Goal: Task Accomplishment & Management: Complete application form

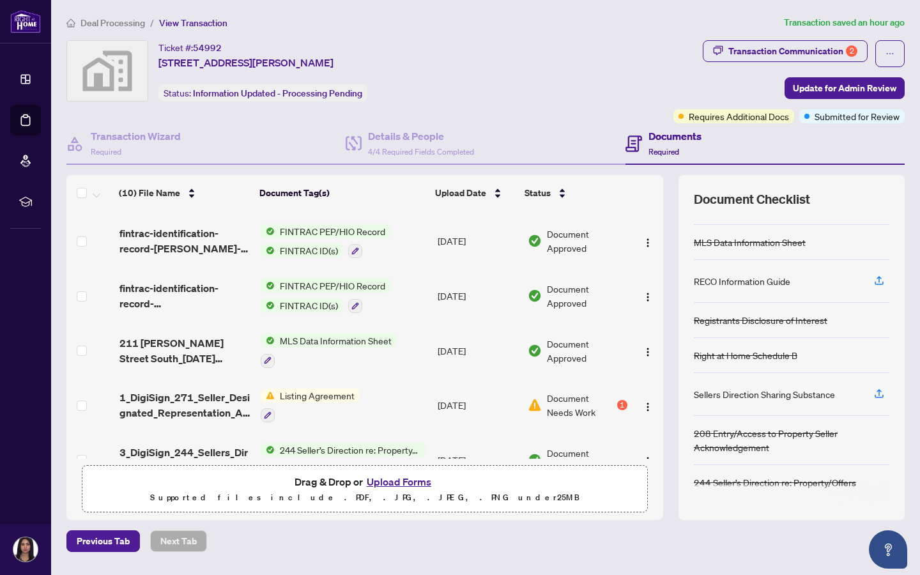
scroll to position [144, 0]
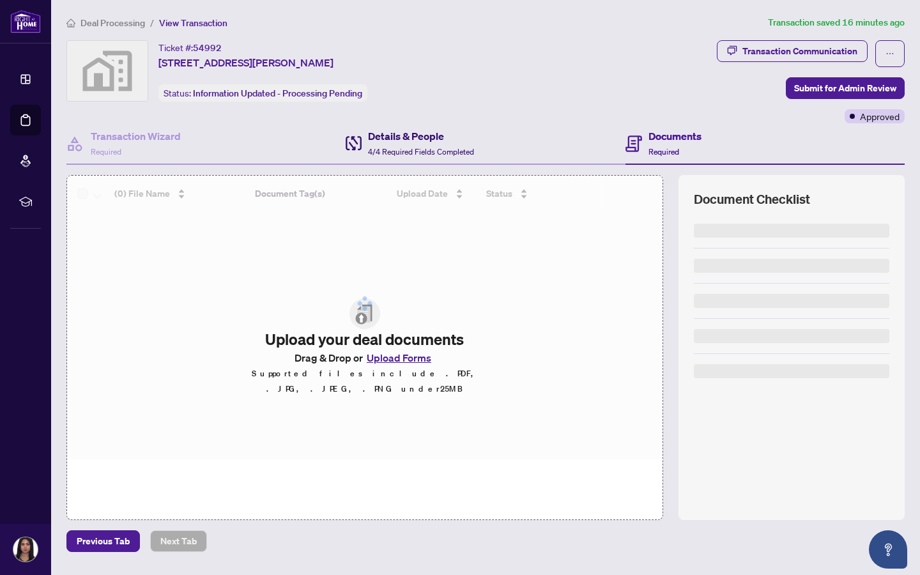
click at [353, 155] on span at bounding box center [354, 143] width 16 height 30
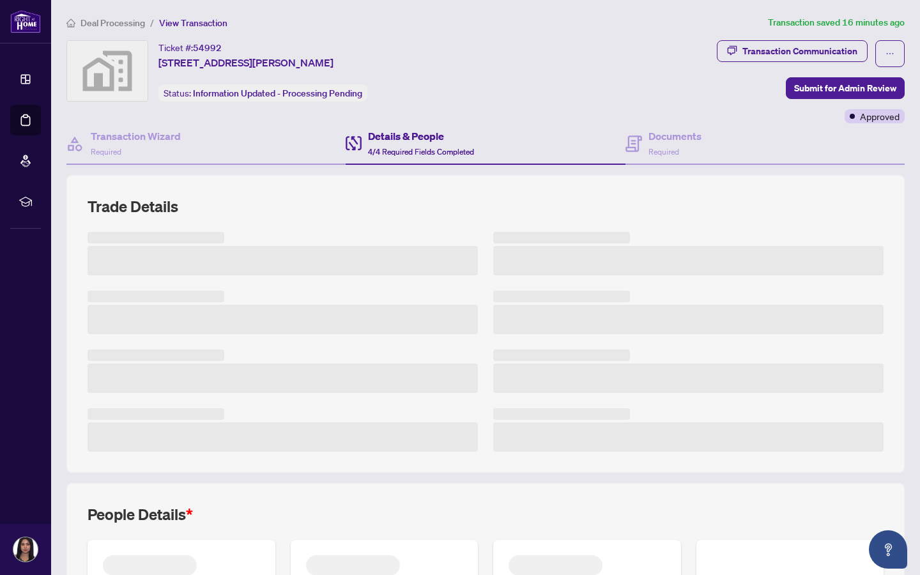
click at [612, 151] on div "Details & People 4/4 Required Fields Completed" at bounding box center [485, 144] width 279 height 42
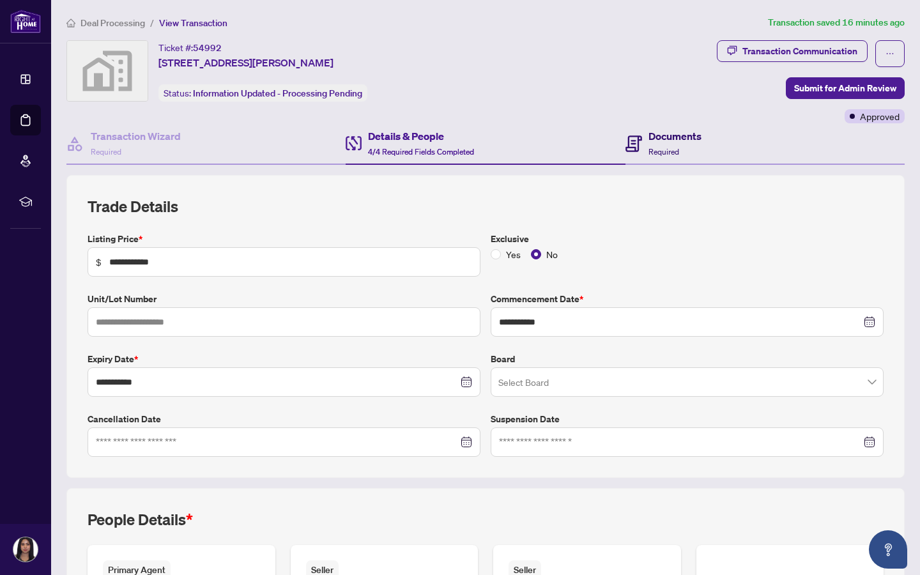
click at [659, 147] on span "Required" at bounding box center [663, 152] width 31 height 10
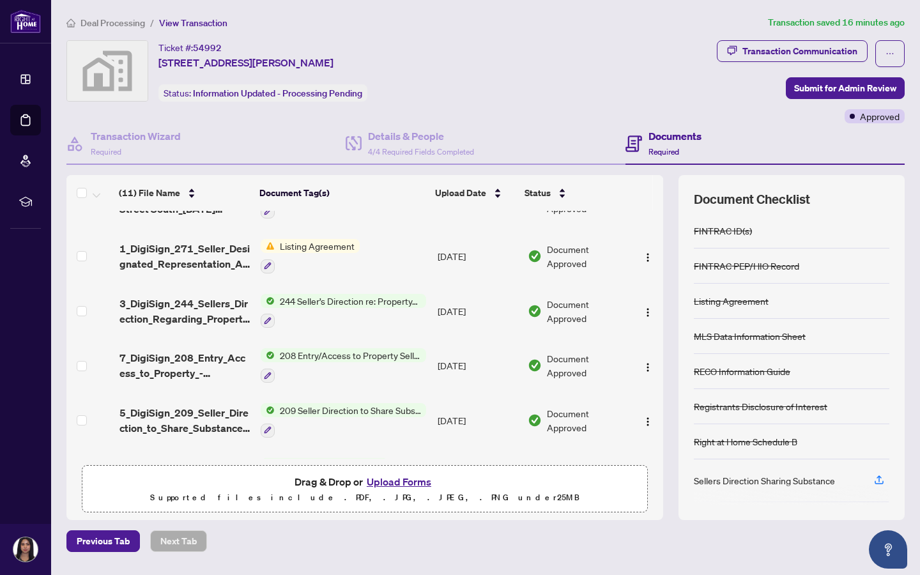
scroll to position [349, 0]
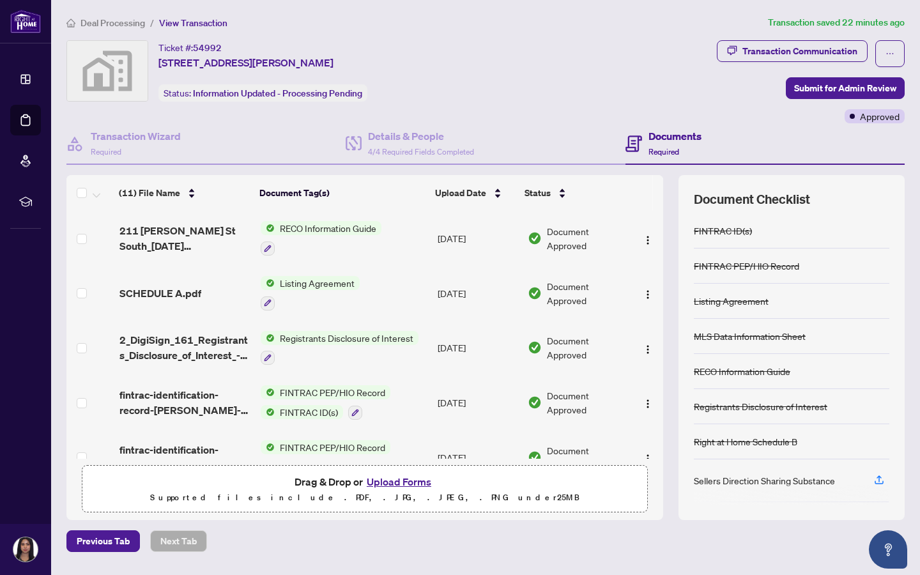
scroll to position [86, 0]
